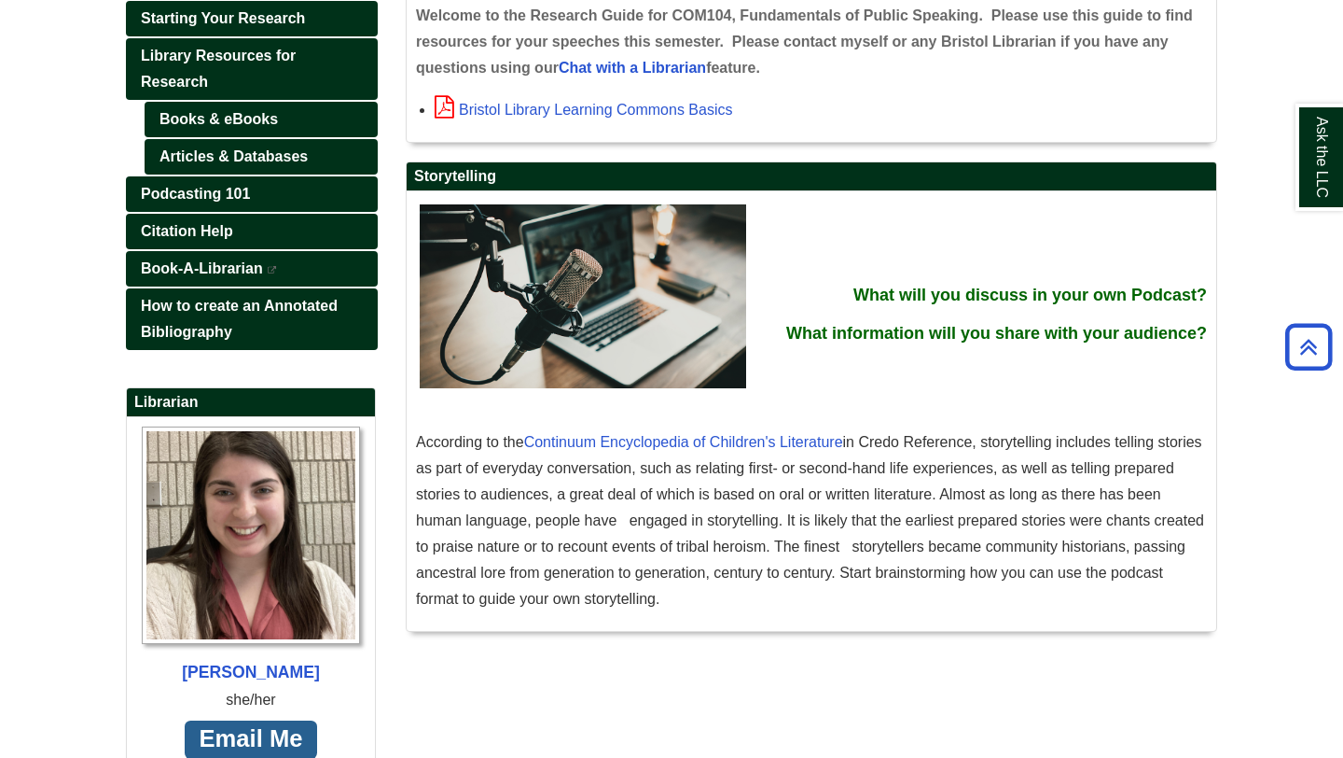
scroll to position [347, 0]
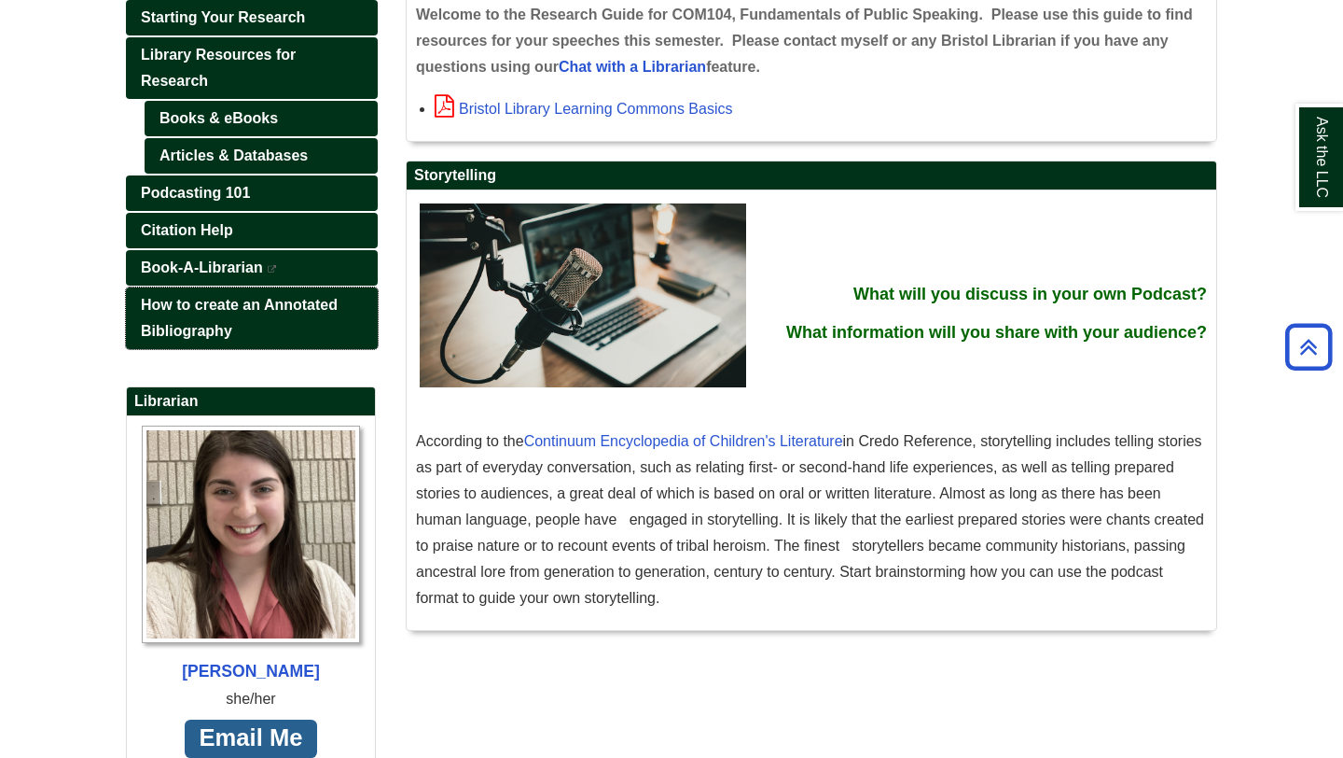
click at [319, 328] on link "How to create an Annotated Bibliography" at bounding box center [252, 318] width 252 height 62
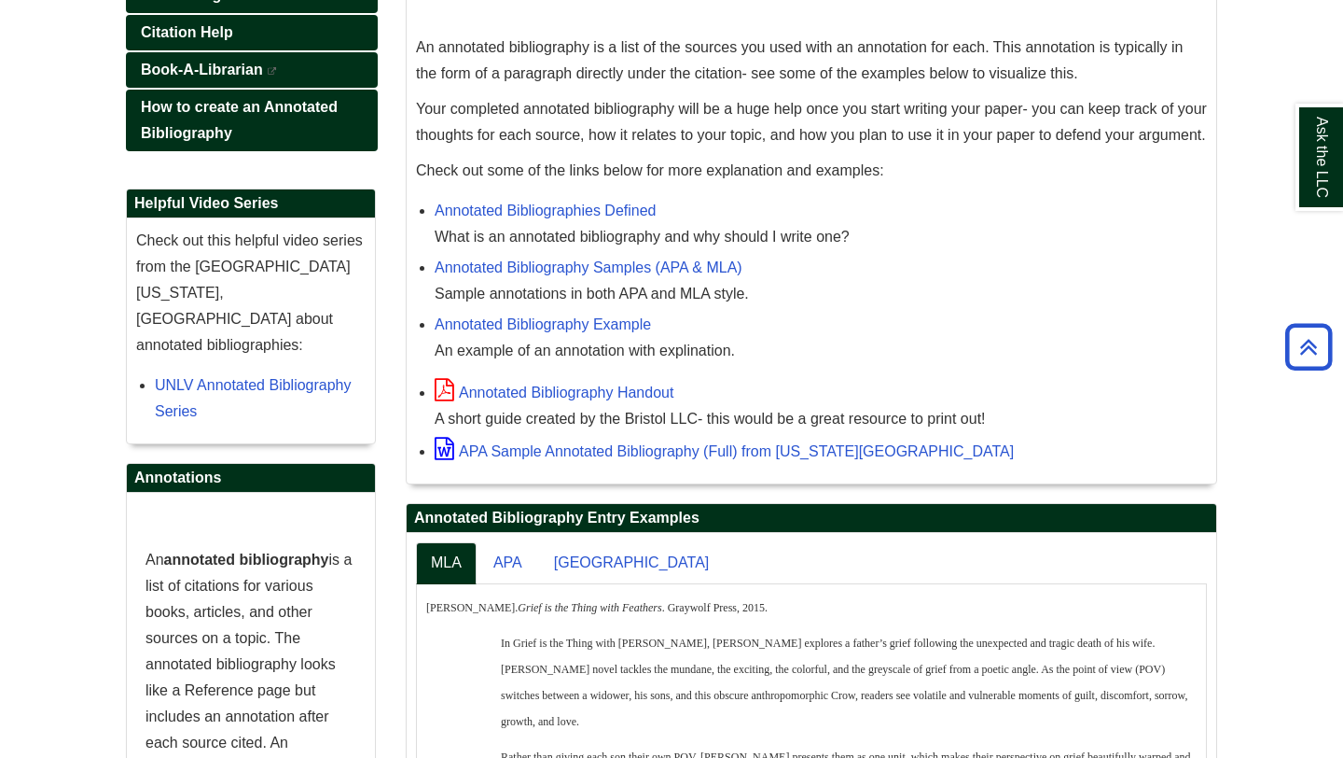
scroll to position [593, 0]
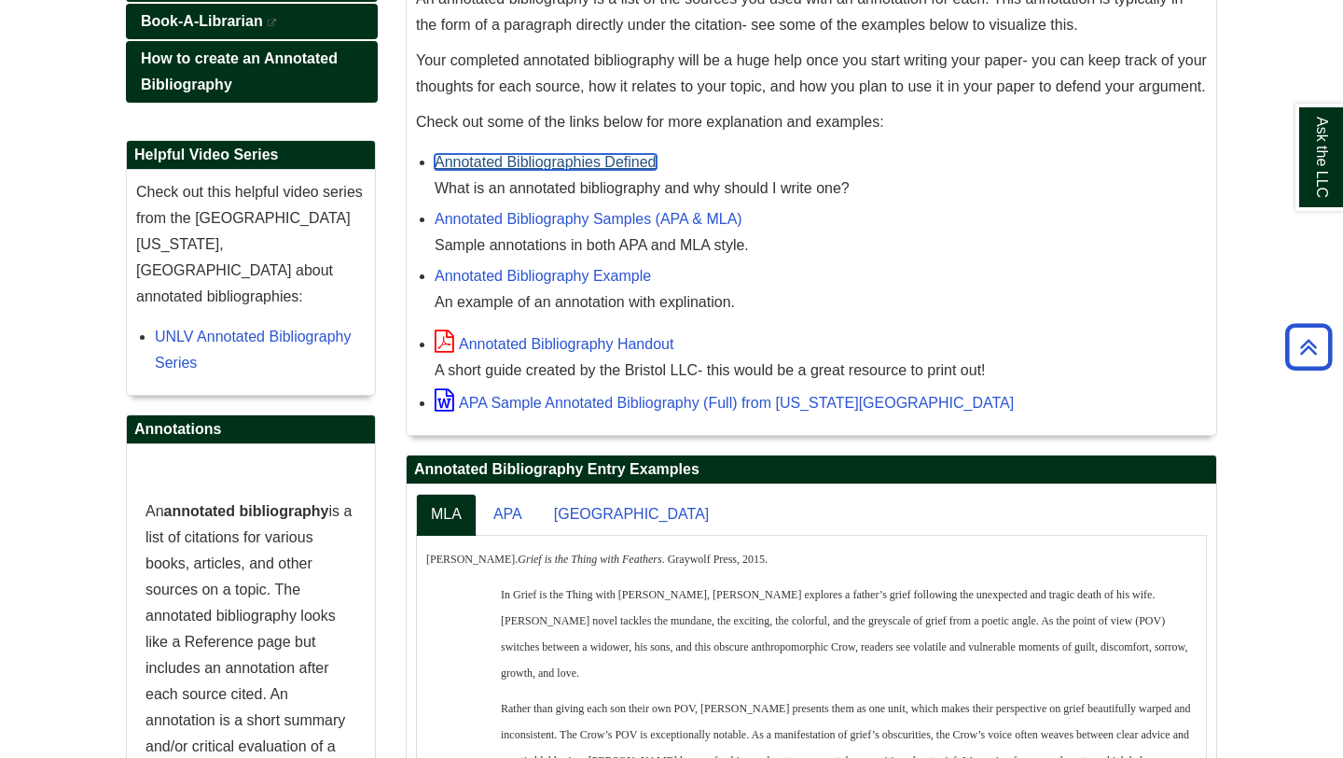
click at [551, 170] on link "Annotated Bibliographies Defined" at bounding box center [546, 162] width 222 height 16
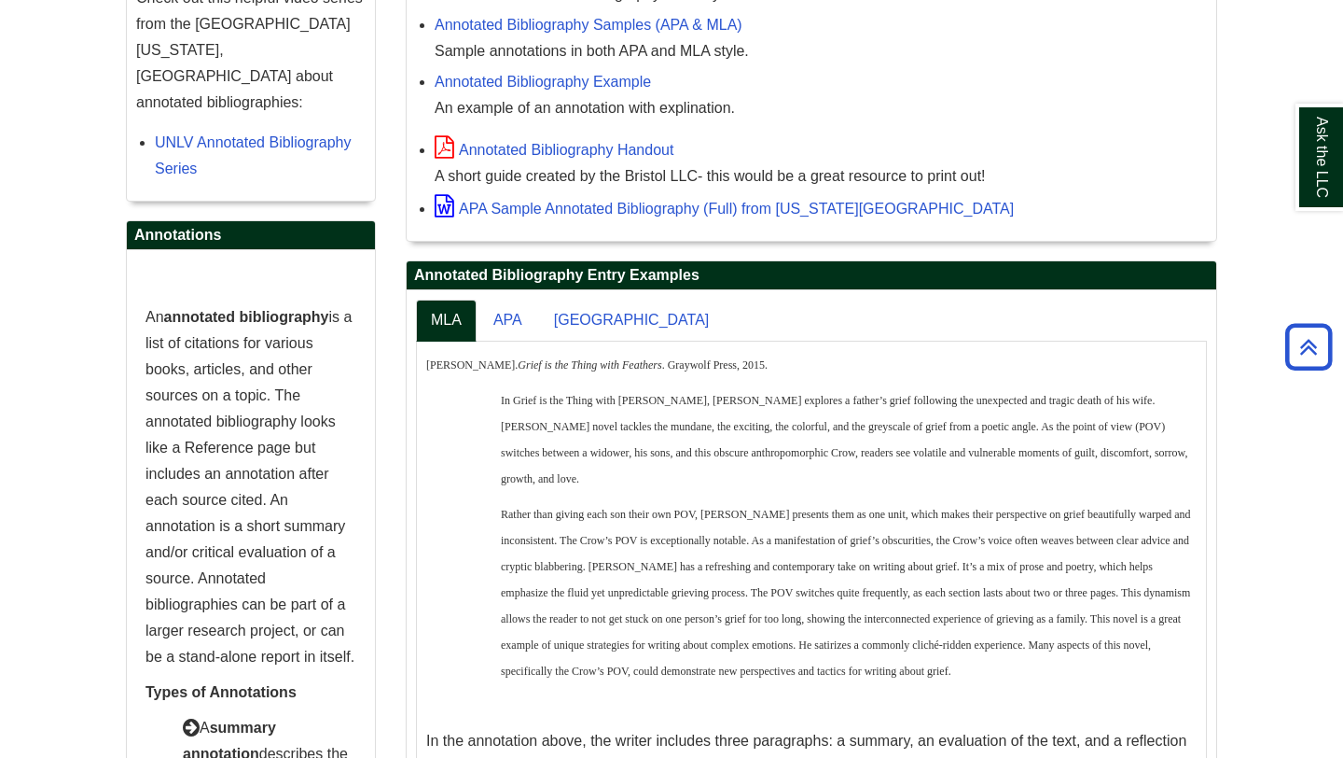
scroll to position [774, 0]
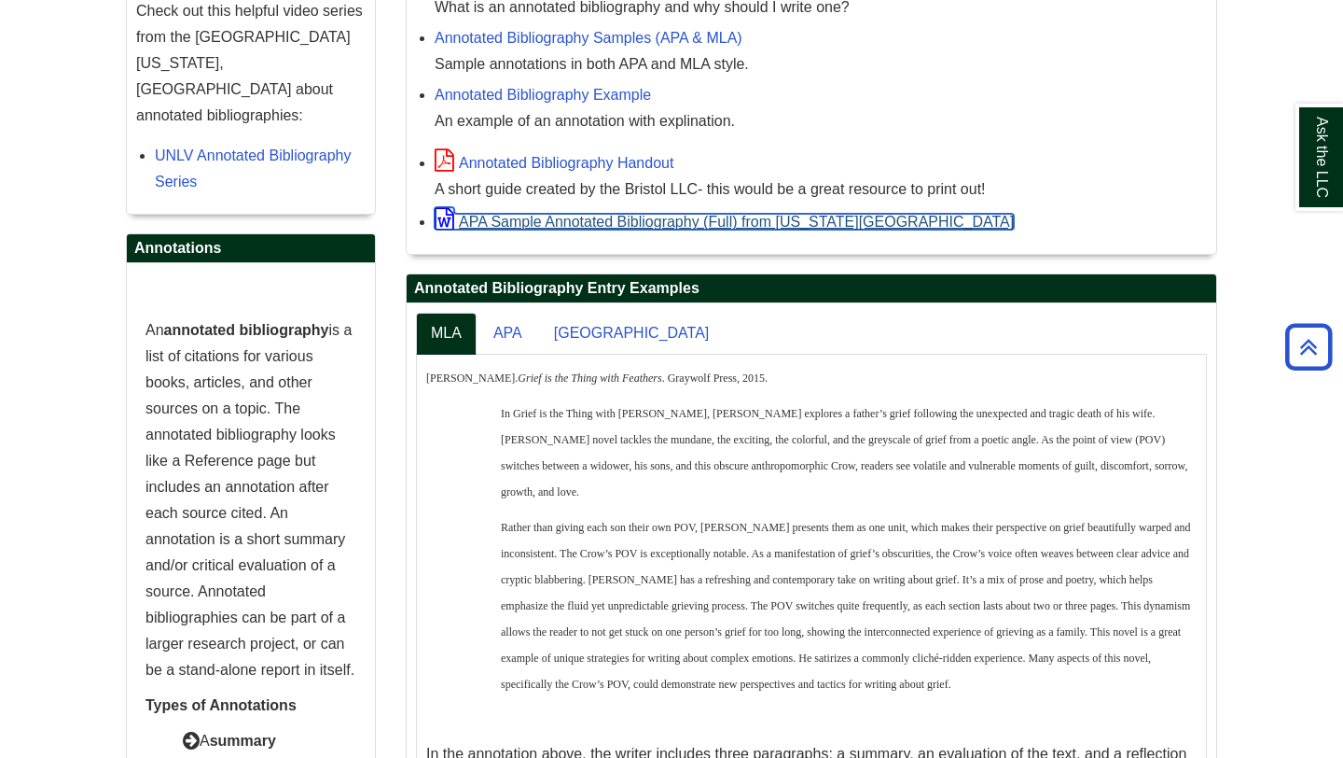
click at [693, 230] on link "APA Sample Annotated Bibliography (Full) from [US_STATE][GEOGRAPHIC_DATA]" at bounding box center [724, 222] width 579 height 16
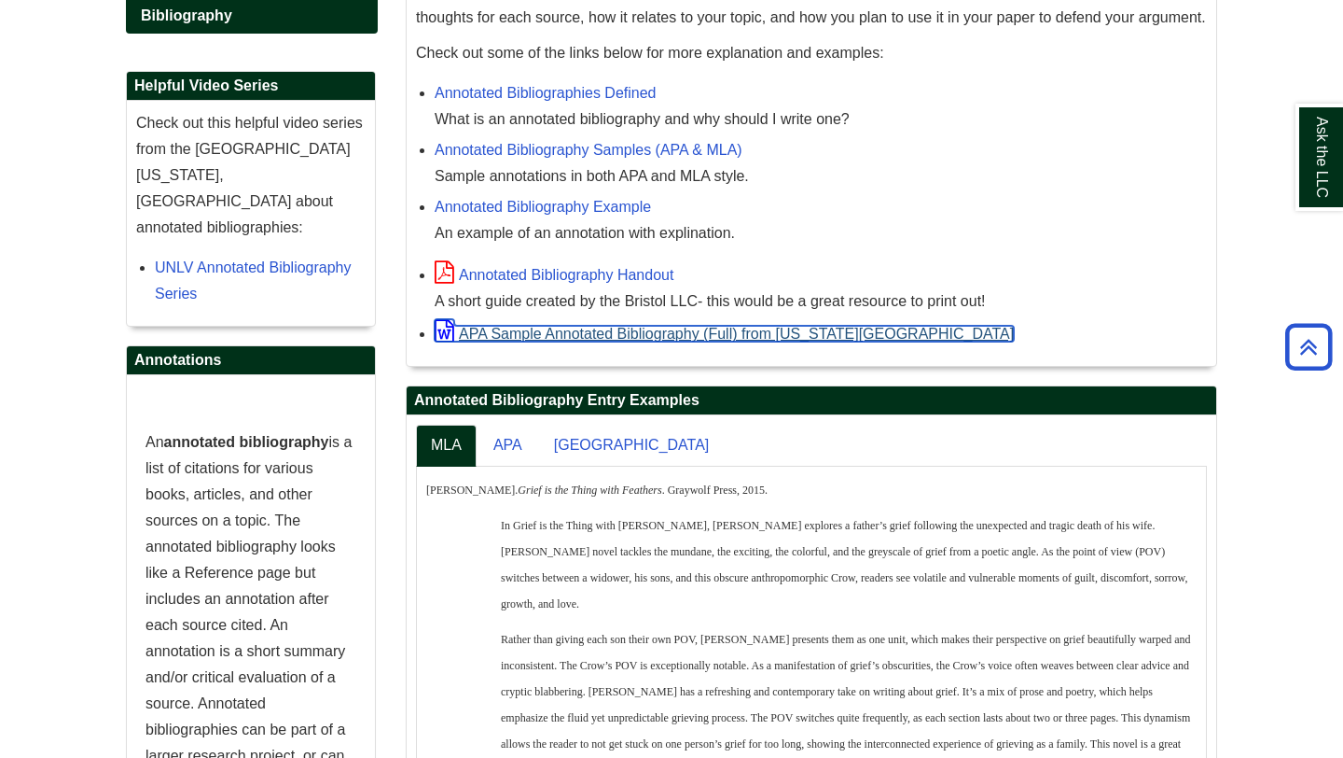
scroll to position [729, 0]
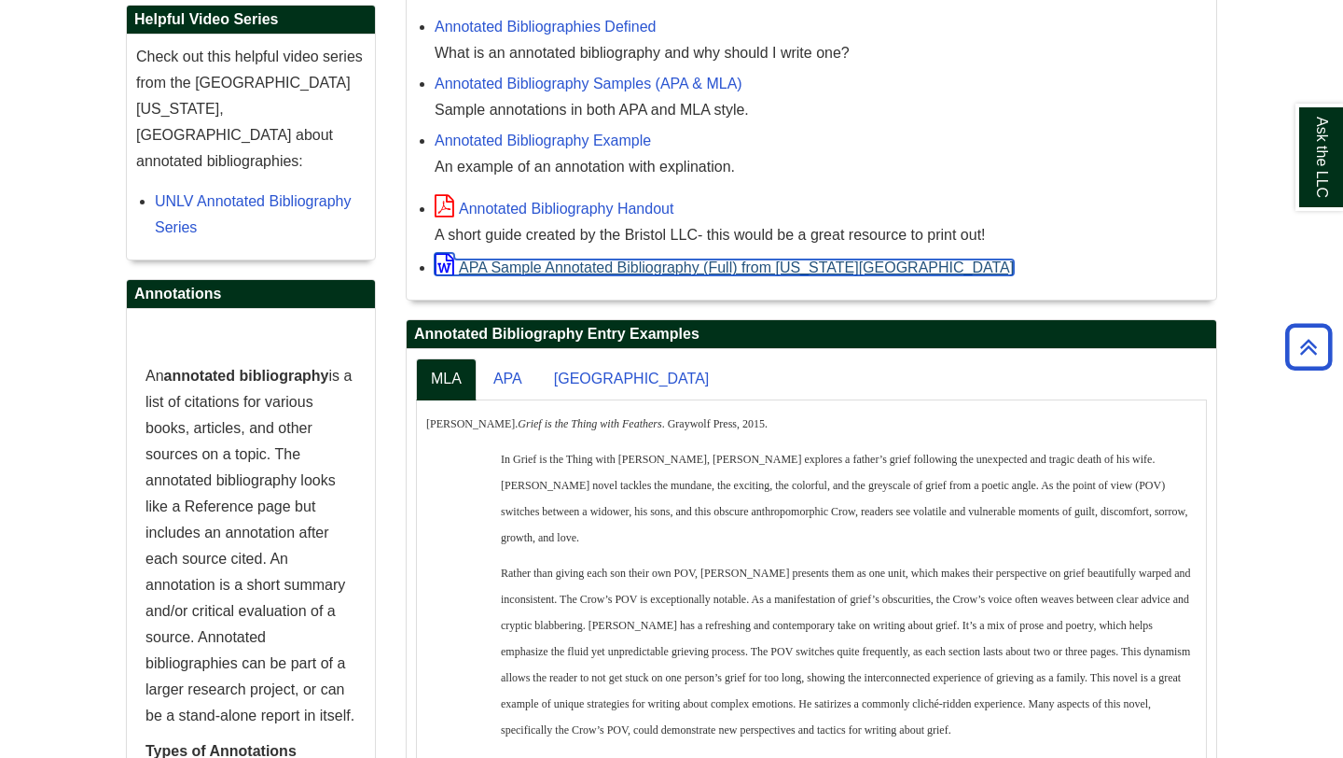
click at [566, 275] on link "APA Sample Annotated Bibliography (Full) from [US_STATE][GEOGRAPHIC_DATA]" at bounding box center [724, 267] width 579 height 16
